Goal: Task Accomplishment & Management: Use online tool/utility

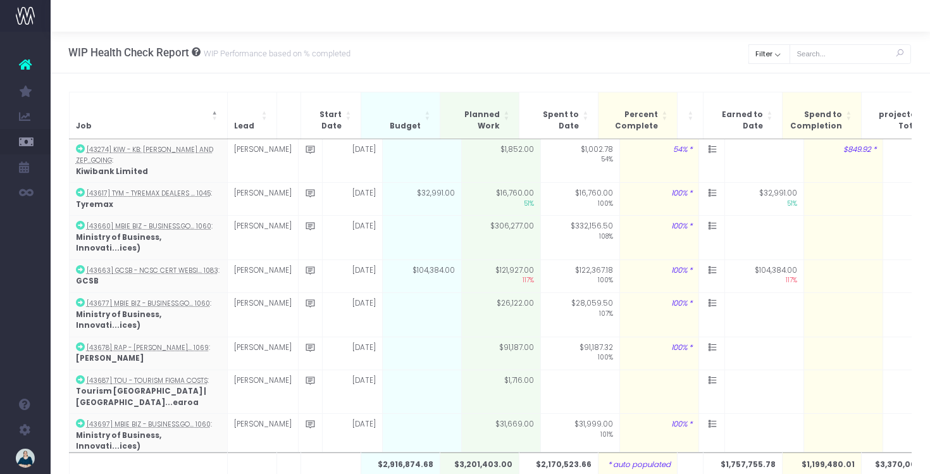
click at [24, 73] on link at bounding box center [25, 65] width 51 height 28
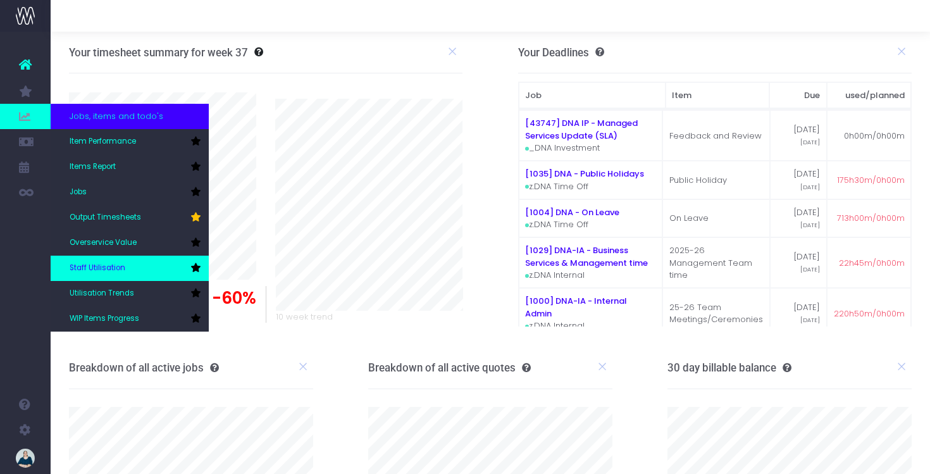
click at [90, 265] on span "Staff Utilisation" at bounding box center [98, 268] width 56 height 11
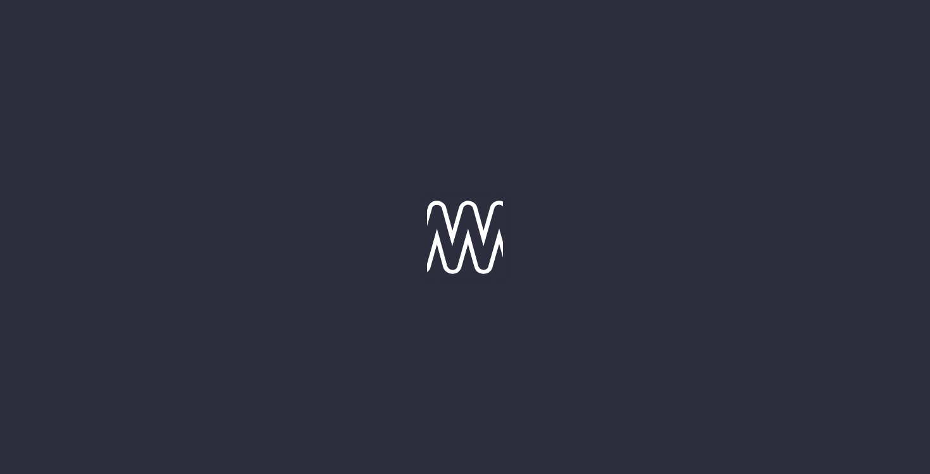
type input "[DATE]"
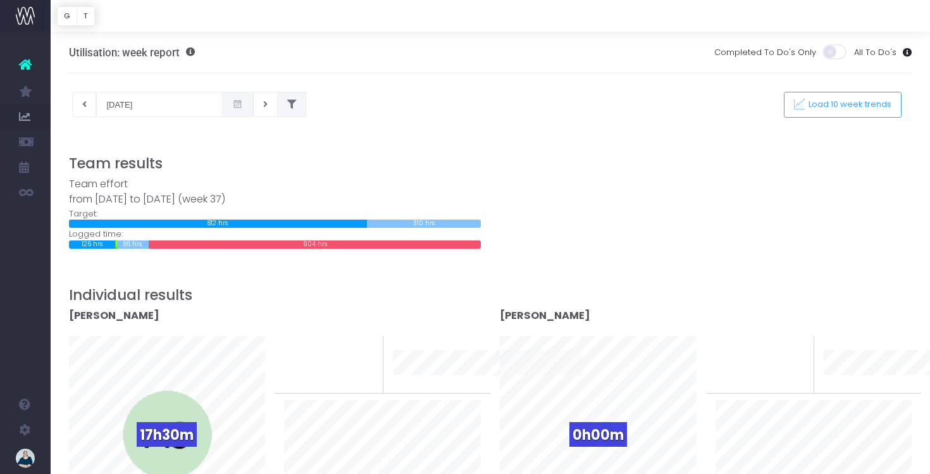
click at [287, 104] on icon at bounding box center [291, 104] width 9 height 0
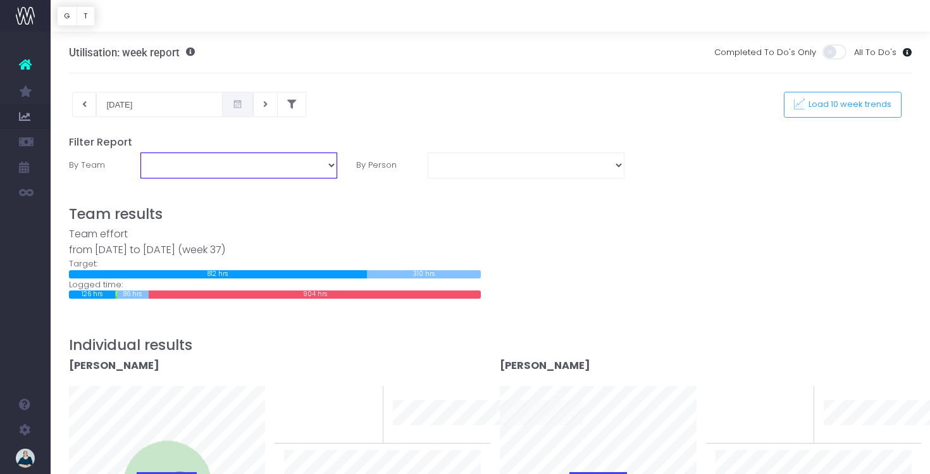
click at [277, 168] on select "DNA Design TEAM: Design TEAM: Development TEAM: Dubai TEAM: Programme TEAM: Ser…" at bounding box center [238, 164] width 197 height 25
